Goal: Information Seeking & Learning: Learn about a topic

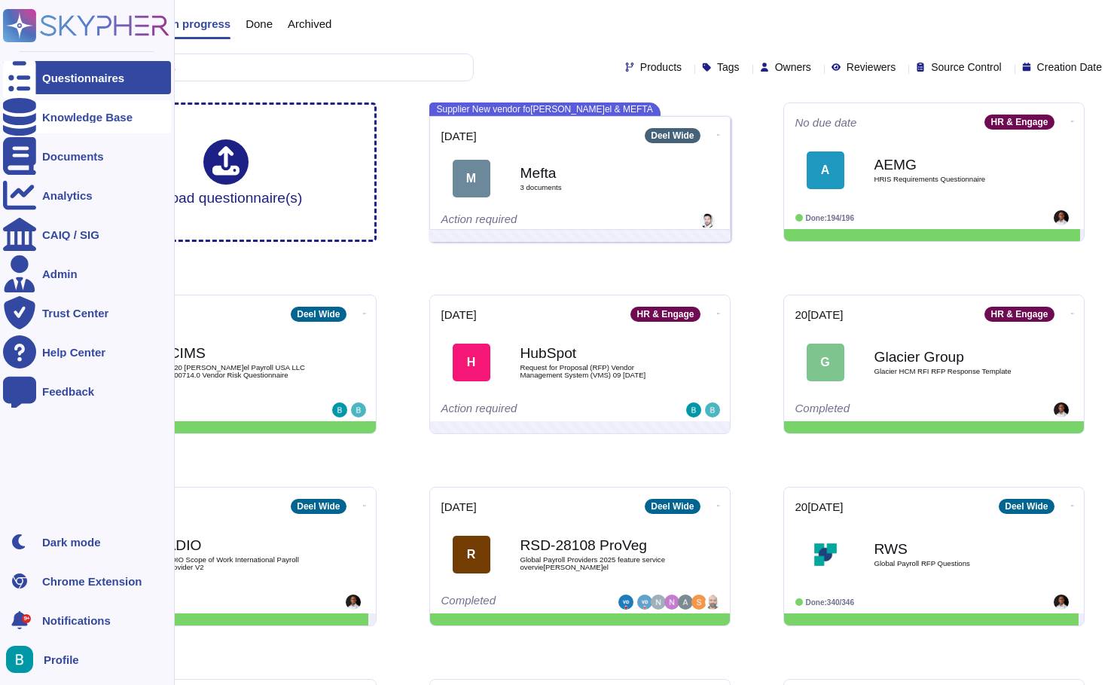
click at [37, 120] on div "Knowledge Base" at bounding box center [87, 116] width 168 height 33
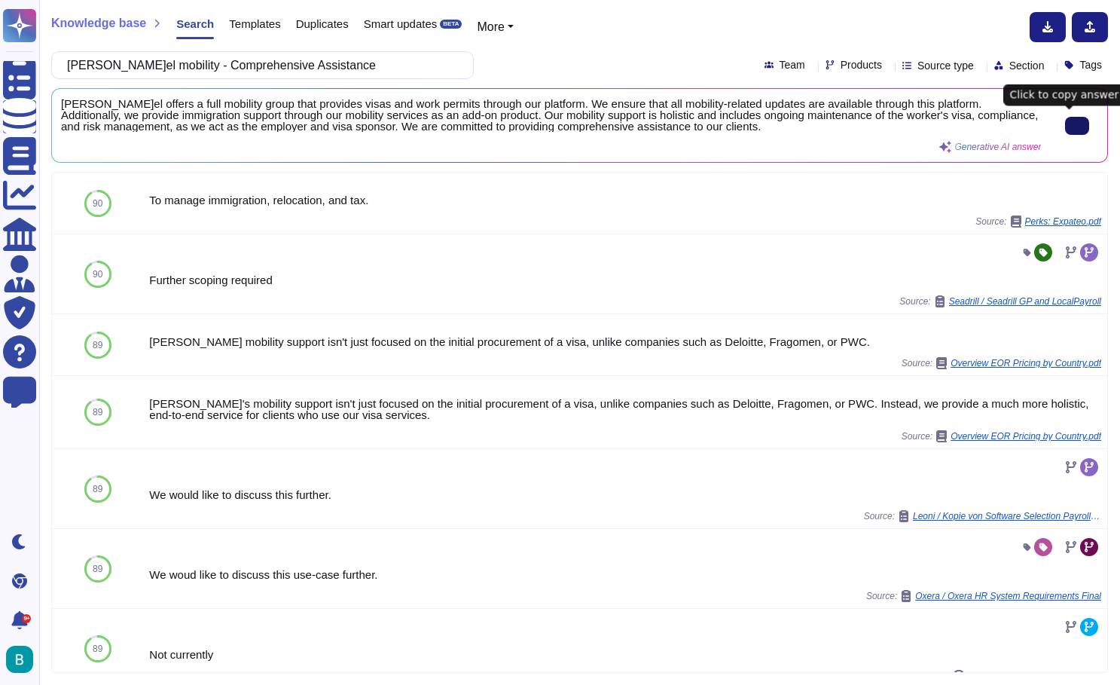
click at [1079, 132] on button at bounding box center [1077, 126] width 24 height 18
click at [281, 60] on input "[PERSON_NAME]el mobility - Comprehensive Assistance" at bounding box center [259, 65] width 398 height 26
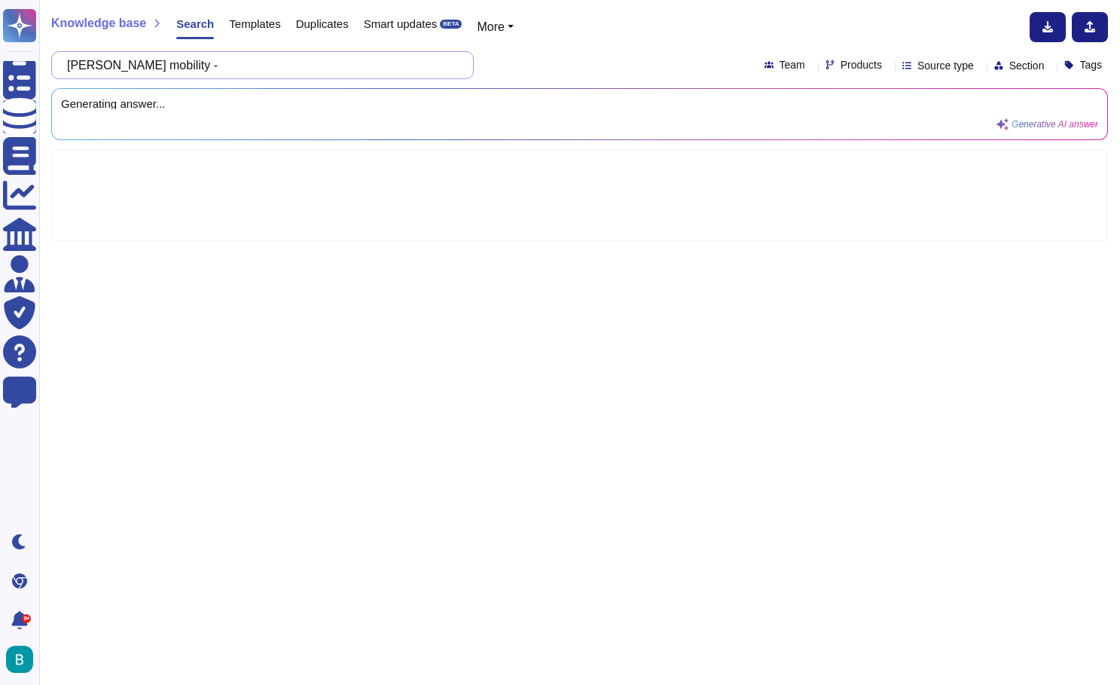
paste input "Legal and administrative advice in the event of regulatory changes or special r…"
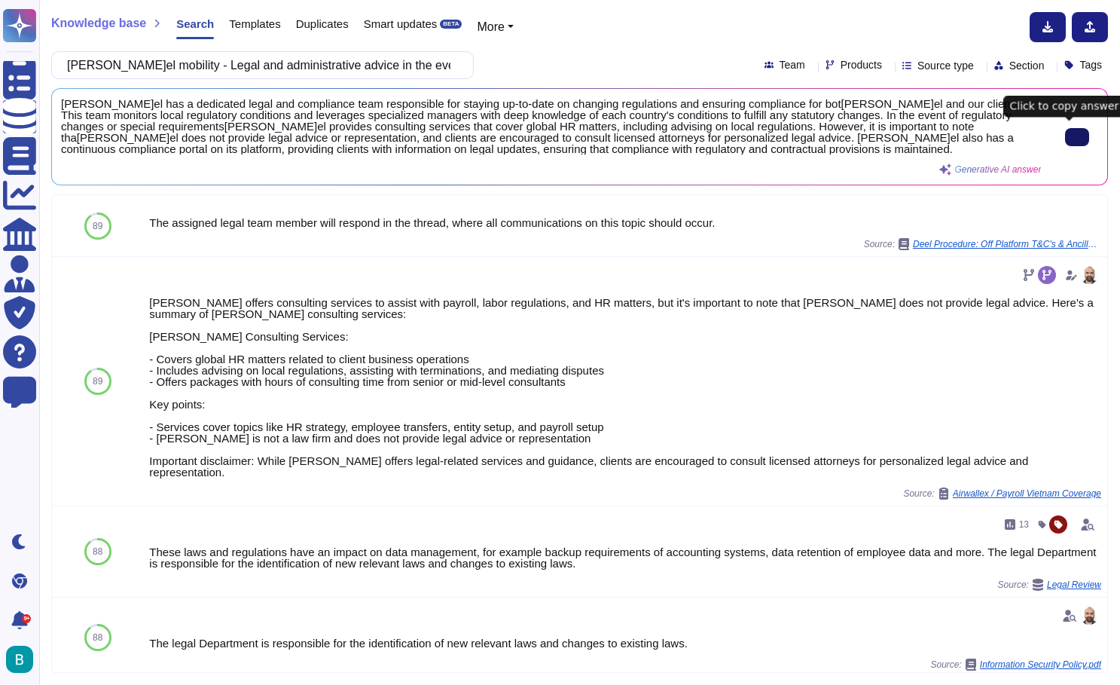
click at [1079, 133] on button at bounding box center [1077, 137] width 24 height 18
drag, startPoint x: 167, startPoint y: 65, endPoint x: 547, endPoint y: 66, distance: 379.6
click at [547, 66] on div "[PERSON_NAME] mobility - Legal and administrative advice in the event of regula…" at bounding box center [579, 65] width 1057 height 28
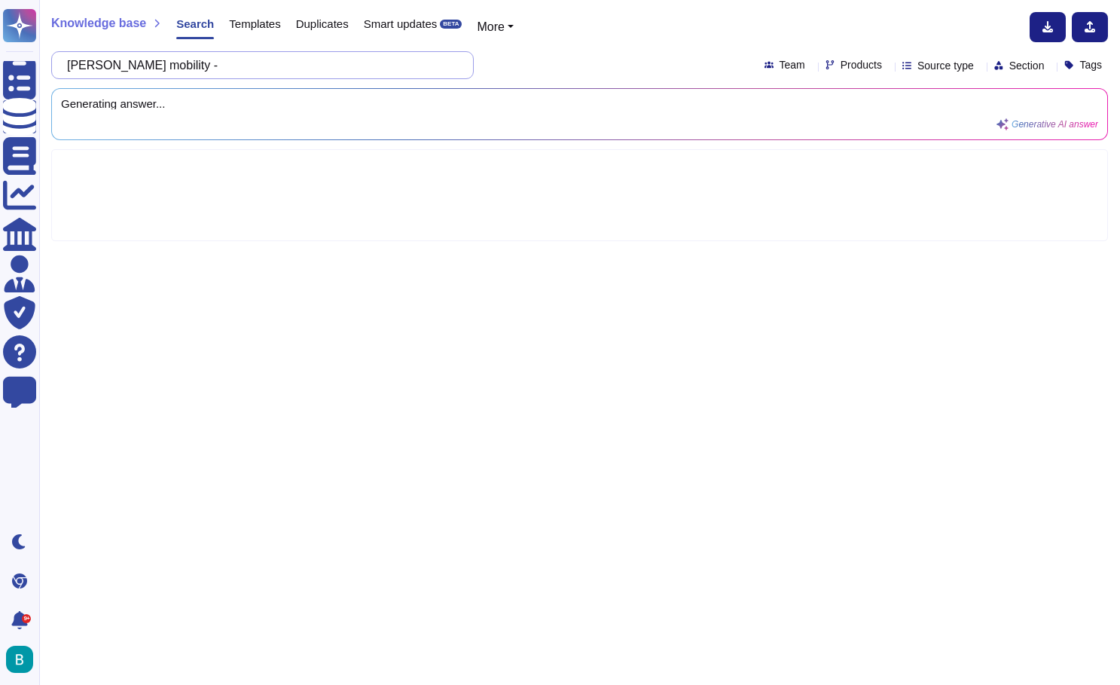
paste input "Documentation Management"
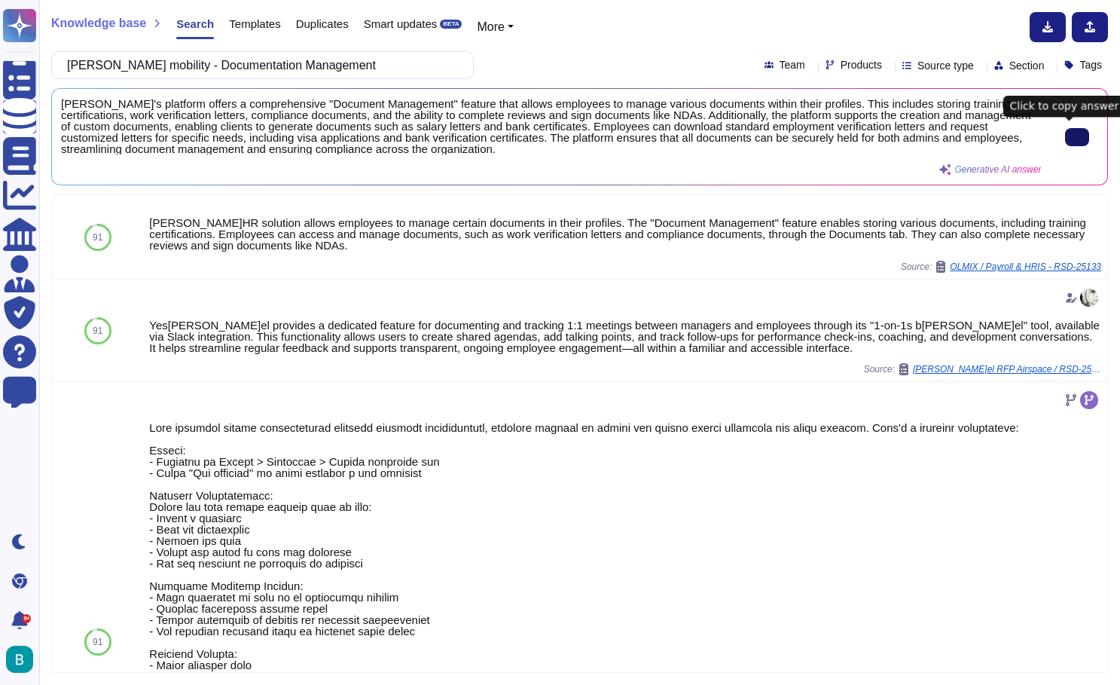
drag, startPoint x: 166, startPoint y: 62, endPoint x: 349, endPoint y: 65, distance: 183.1
click at [349, 65] on input "[PERSON_NAME] mobility - Documentation Management" at bounding box center [259, 65] width 398 height 26
paste input "Ability to manage translations, legalizations, apostilles, and other associated…"
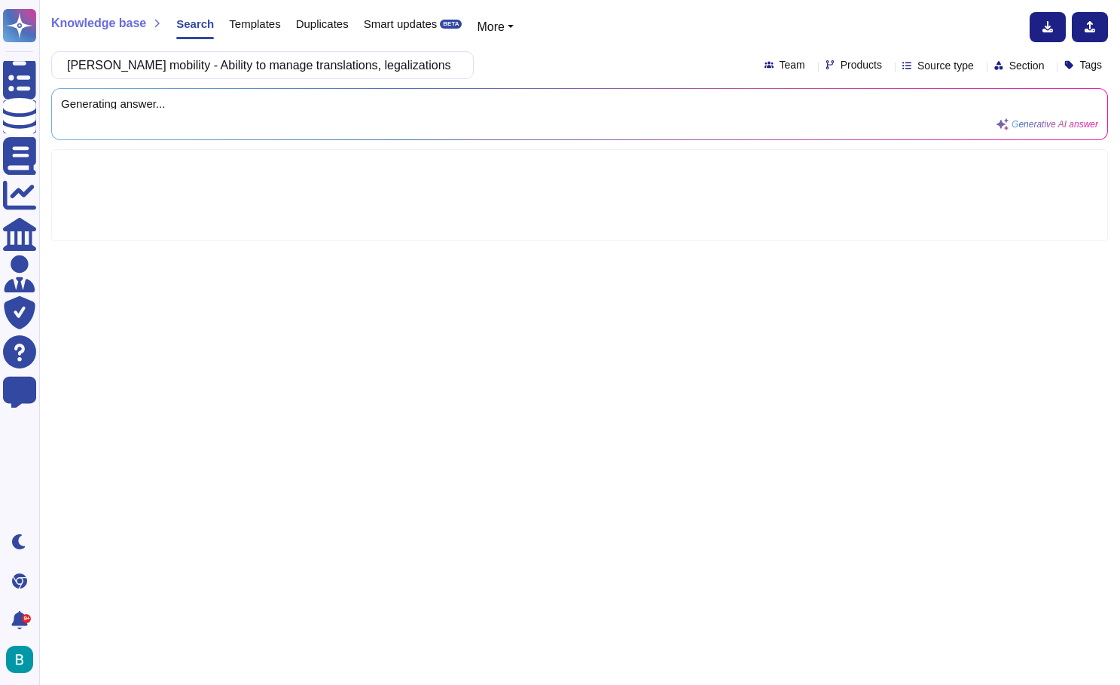
click at [516, 67] on div "[PERSON_NAME]el mobility - Ability to manage translations, legalizations, apost…" at bounding box center [579, 65] width 1057 height 28
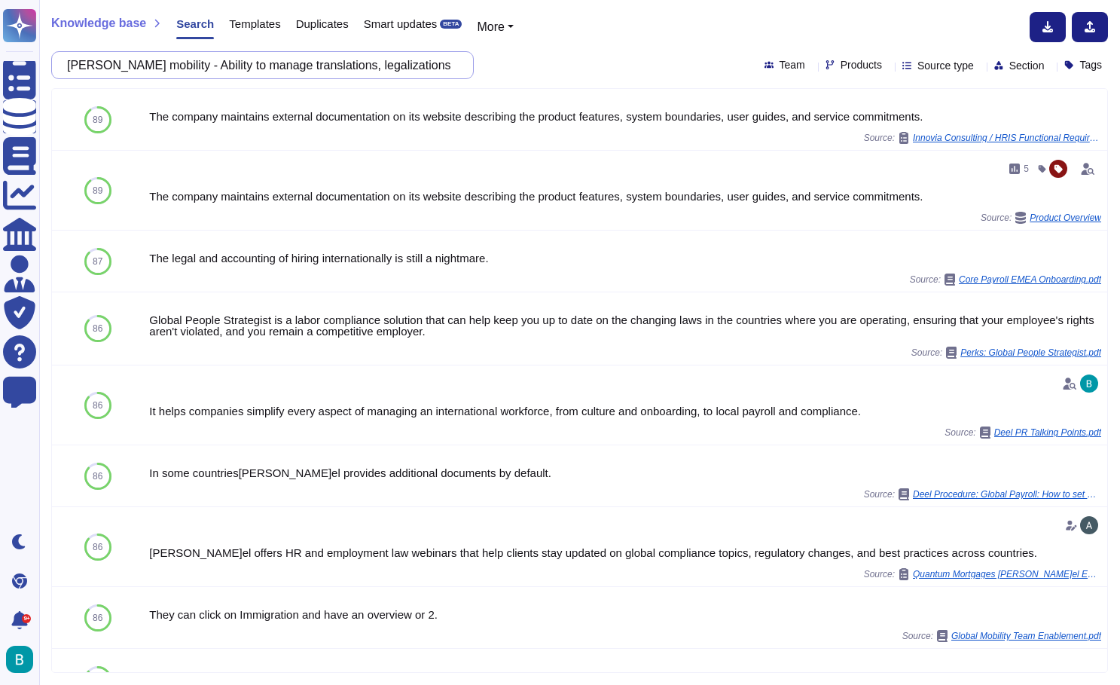
click at [441, 71] on input "[PERSON_NAME] mobility - Ability to manage translations, legalizations, apostil…" at bounding box center [259, 65] width 398 height 26
click at [258, 70] on input "[PERSON_NAME] mobility - Ability to manage translations, legalizations, apostil…" at bounding box center [259, 65] width 398 height 26
drag, startPoint x: 166, startPoint y: 63, endPoint x: 530, endPoint y: 89, distance: 364.0
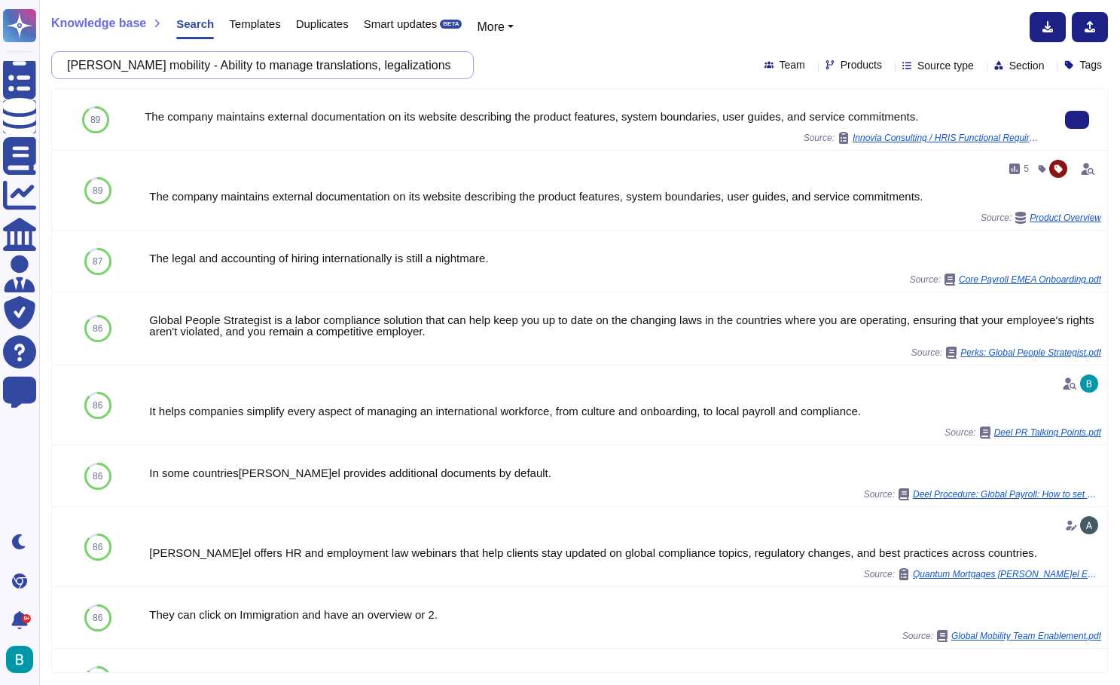
click at [530, 89] on div "Knowledge base Search Templates Duplicates Smart updates BETA Mor[PERSON_NAME]e…" at bounding box center [579, 342] width 1081 height 685
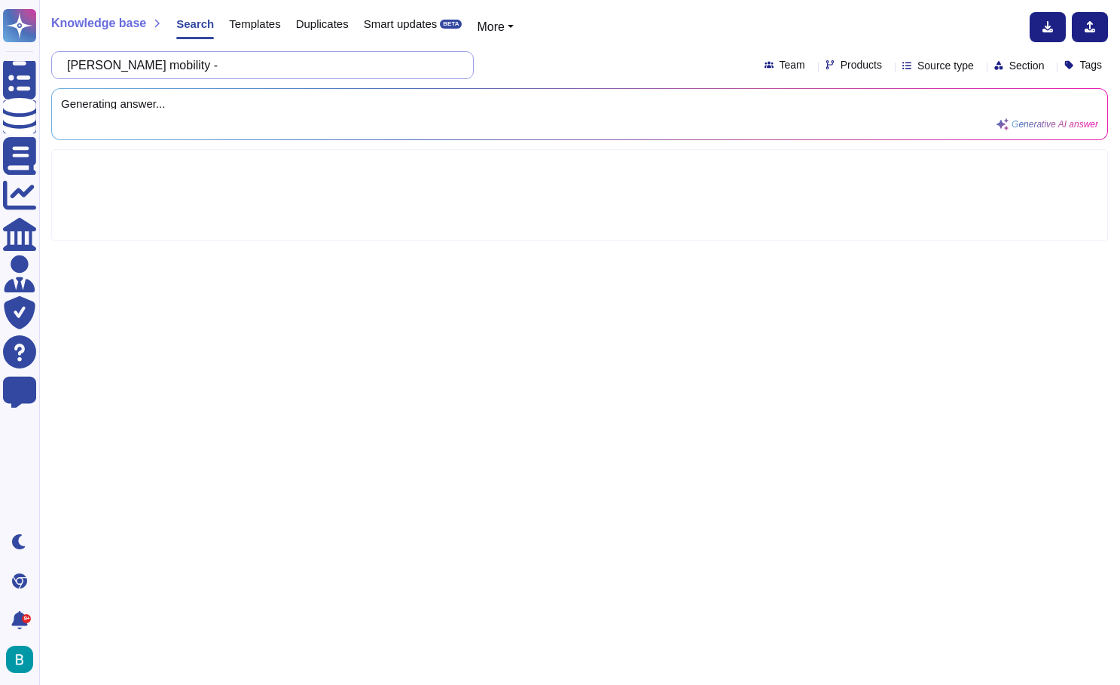
paste input "Acceptance of penalties for delays in agreed deadlines."
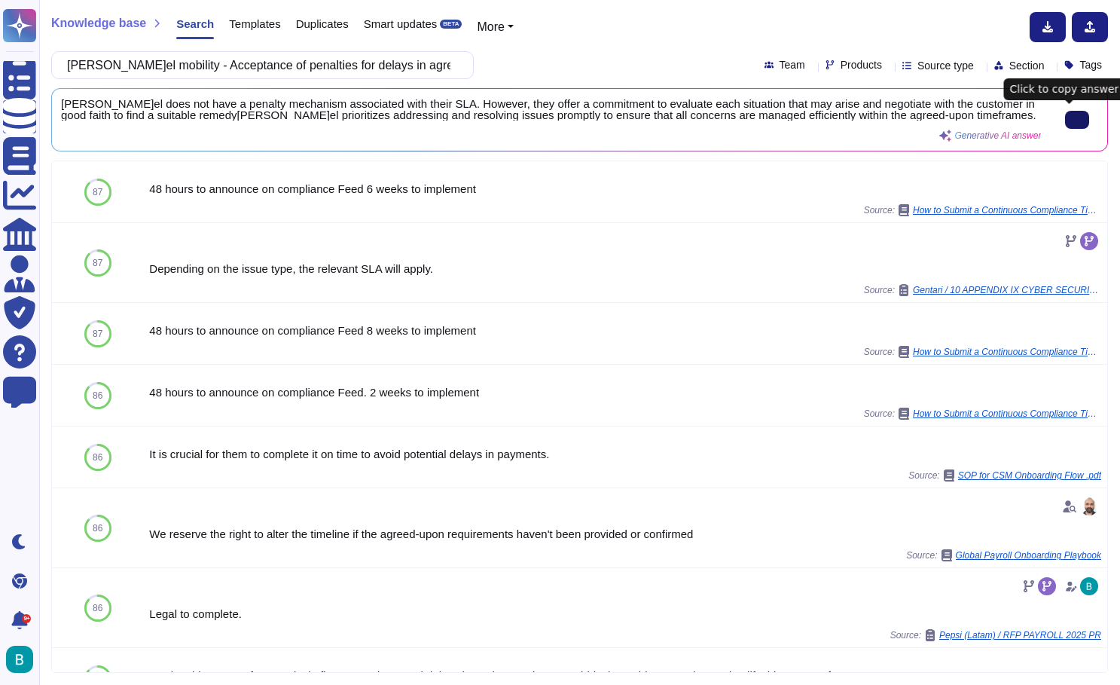
type input "[PERSON_NAME]el mobility - Acceptance of penalties for delays in agreed deadlin…"
click at [1087, 115] on button at bounding box center [1077, 120] width 24 height 18
